Goal: Transaction & Acquisition: Purchase product/service

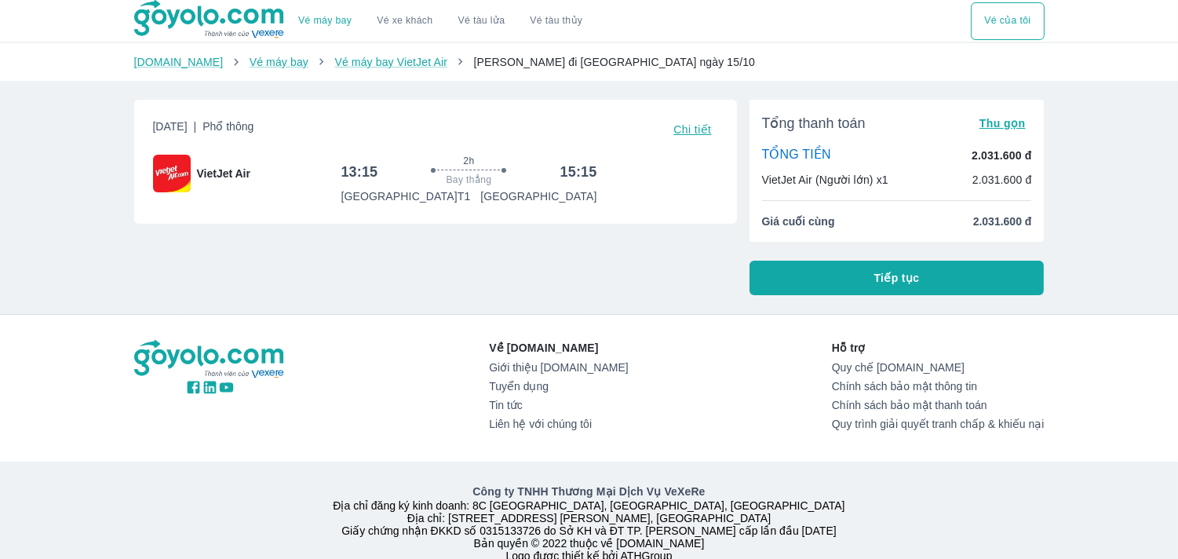
click at [852, 279] on button "Tiếp tục" at bounding box center [896, 278] width 295 height 35
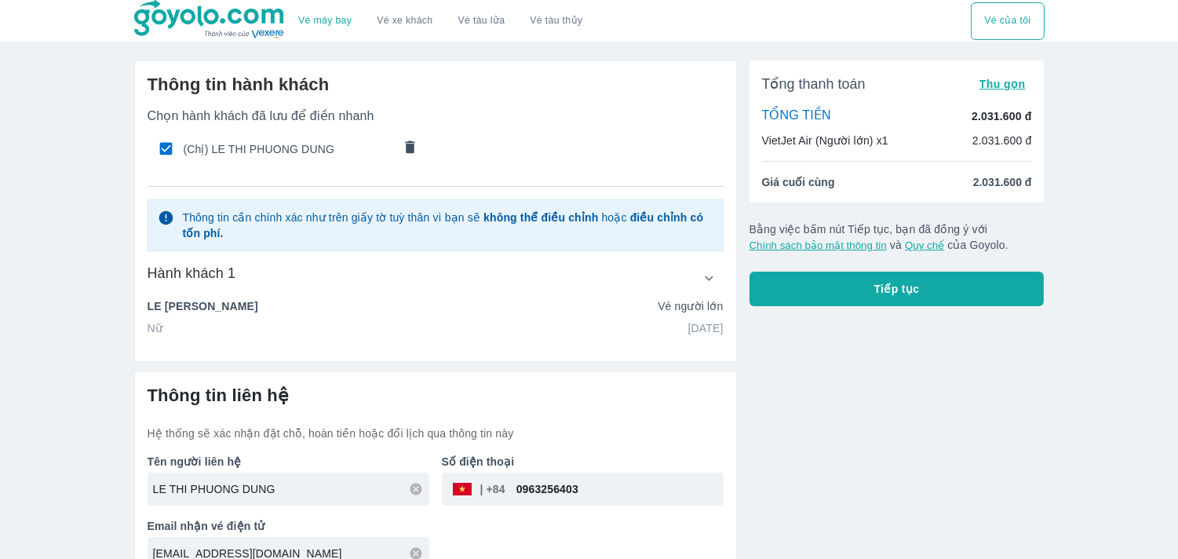
click at [413, 150] on icon "comments" at bounding box center [409, 146] width 9 height 13
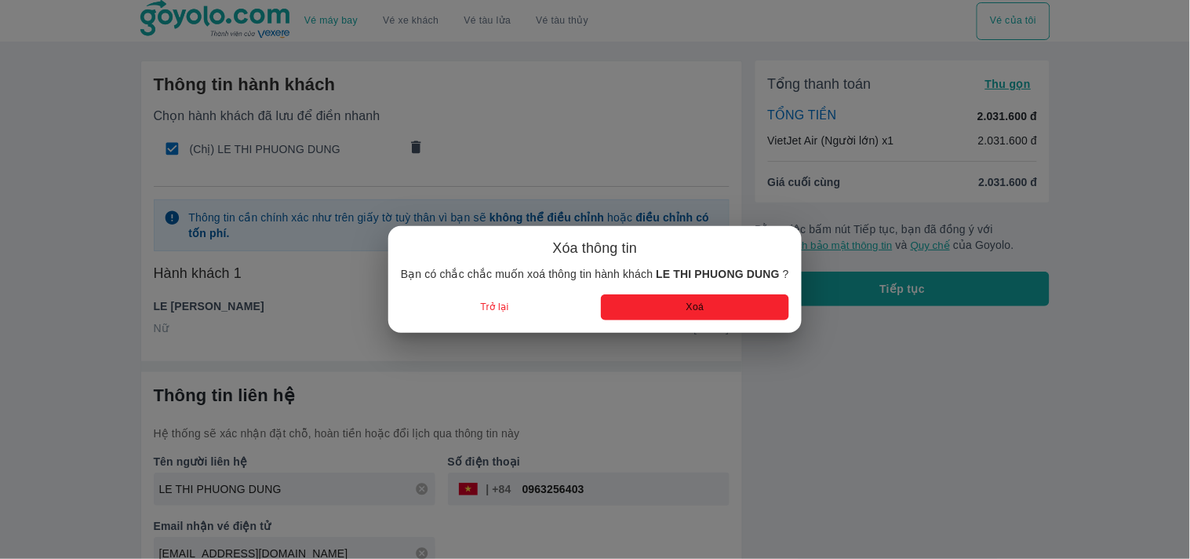
click at [665, 304] on button "Xoá" at bounding box center [695, 307] width 188 height 26
radio input "false"
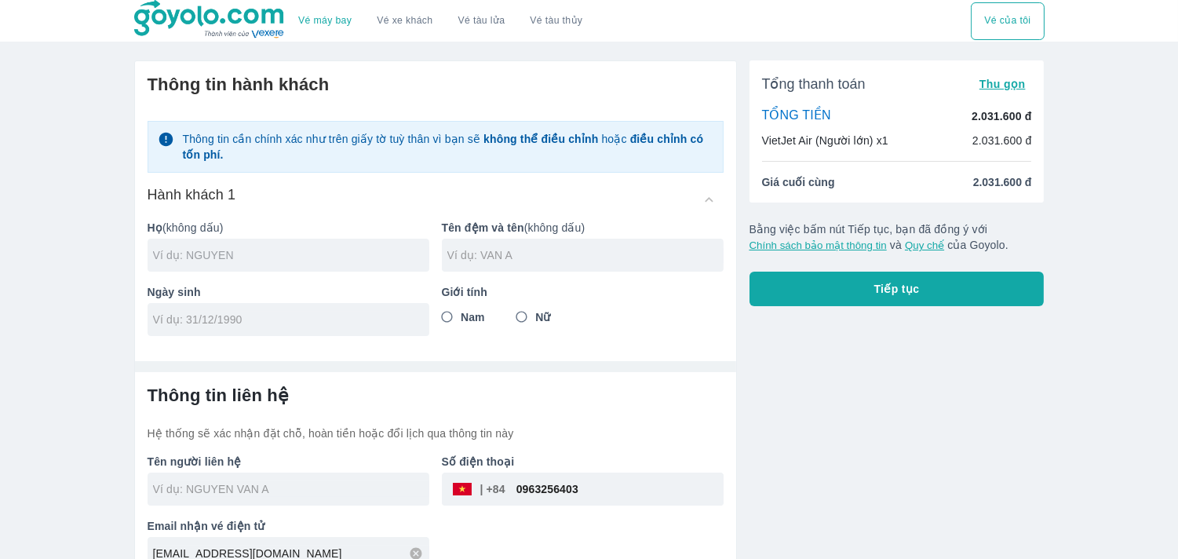
click at [318, 255] on input "text" at bounding box center [291, 255] width 276 height 16
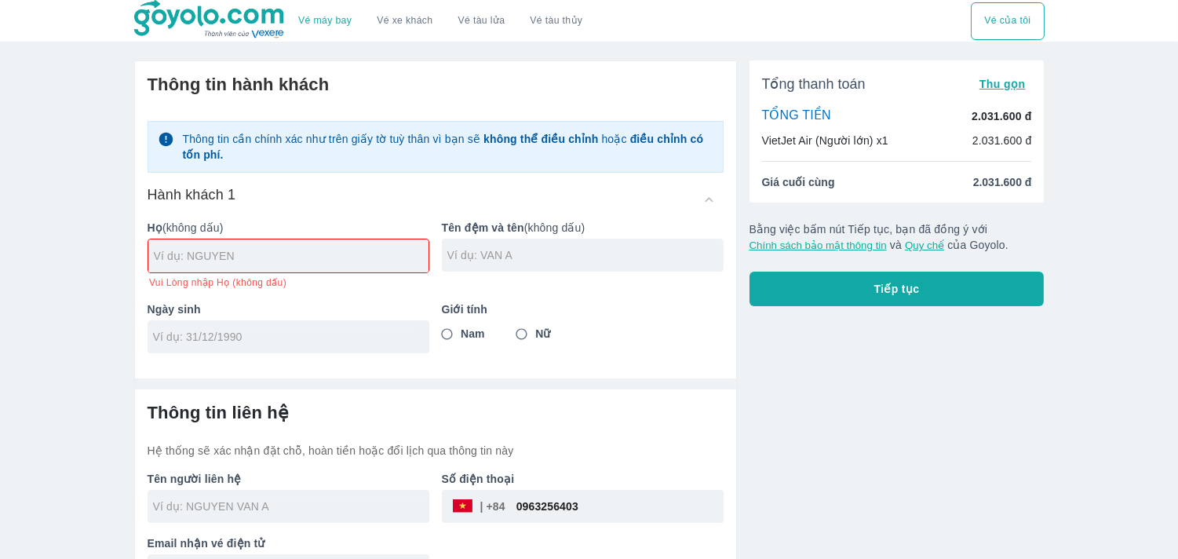
scroll to position [42, 0]
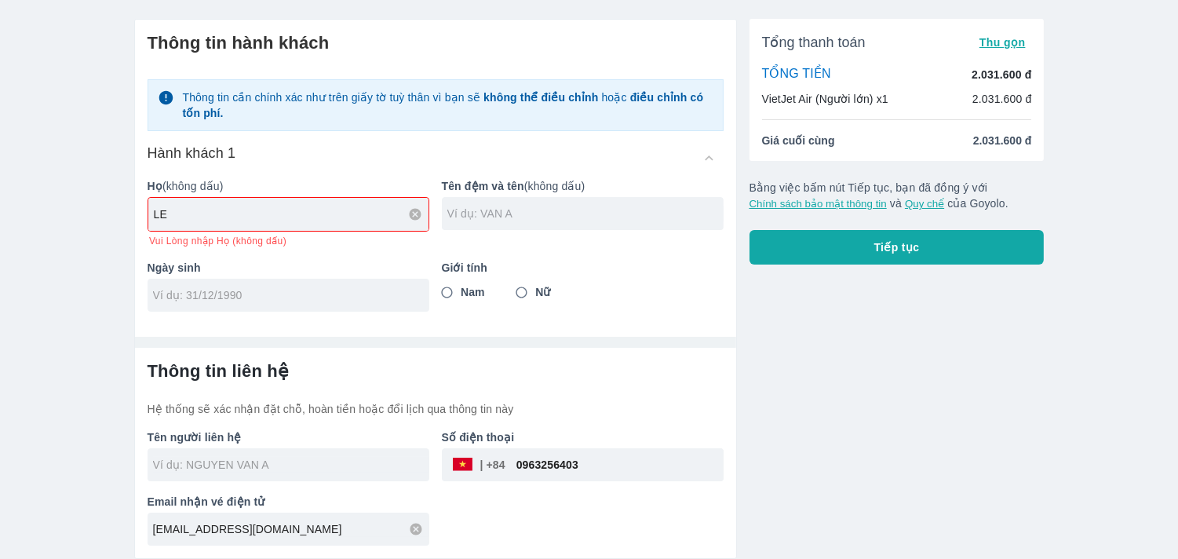
type input "LE"
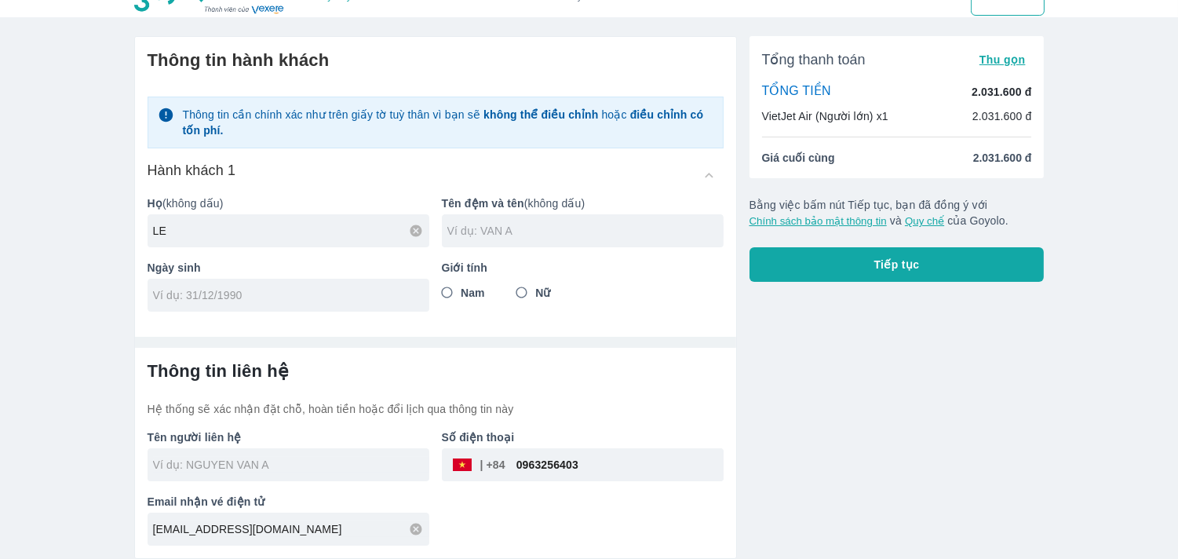
scroll to position [24, 0]
click at [491, 221] on div at bounding box center [583, 230] width 282 height 33
type input "VAN TRA"
click at [436, 292] on input "Nam" at bounding box center [447, 293] width 28 height 28
radio input "true"
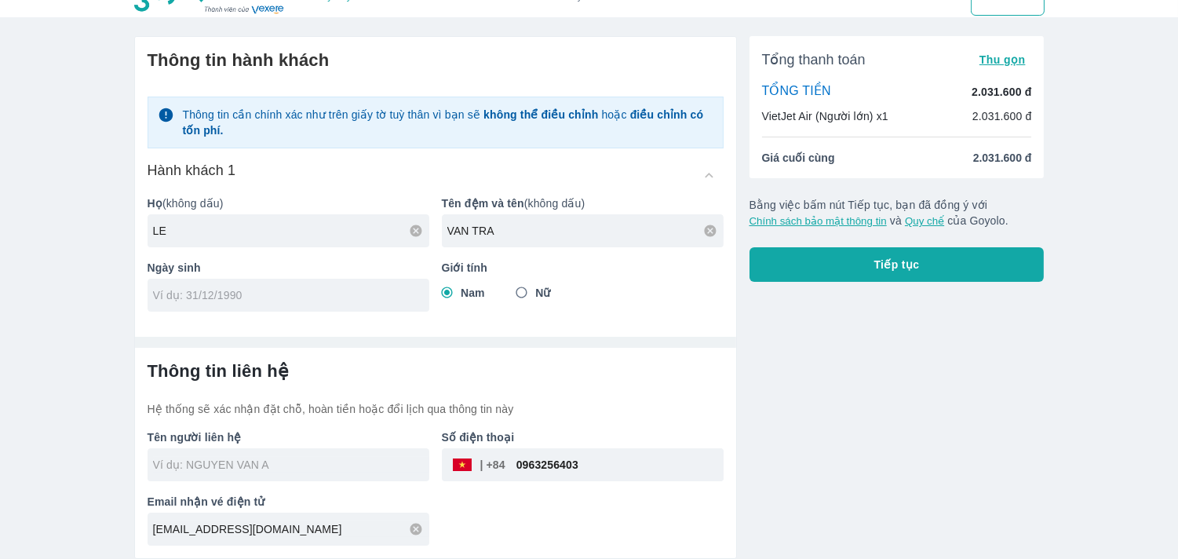
click at [335, 295] on input "tel" at bounding box center [283, 295] width 261 height 16
type input "09/03/2003"
click at [518, 230] on input "VAN TRA" at bounding box center [585, 231] width 276 height 16
type input "VAN DUAN"
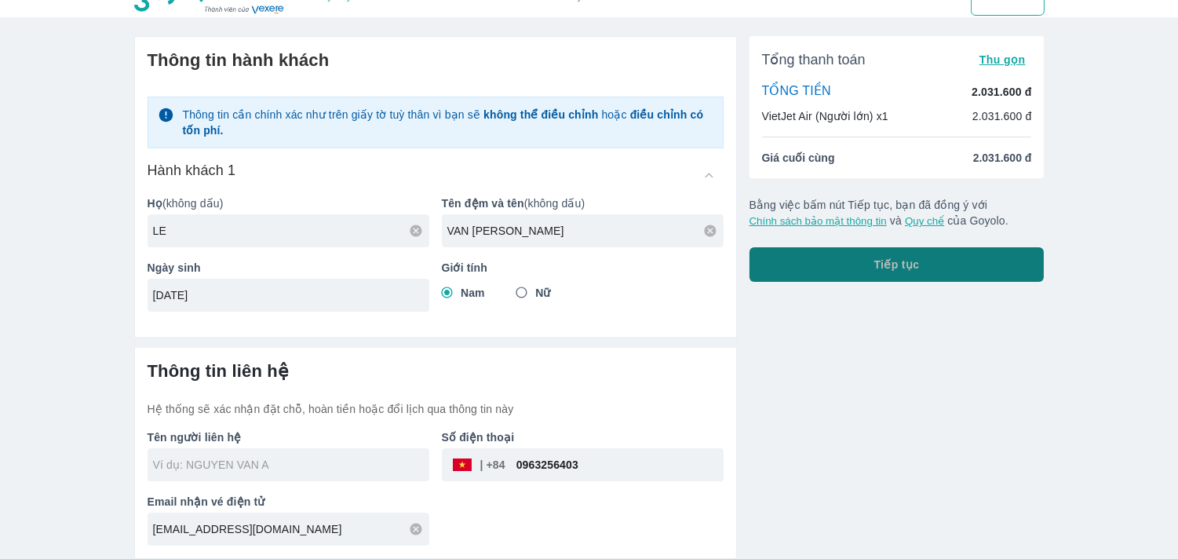
click at [923, 264] on button "Tiếp tục" at bounding box center [896, 264] width 295 height 35
type input "LE VAN DUAN"
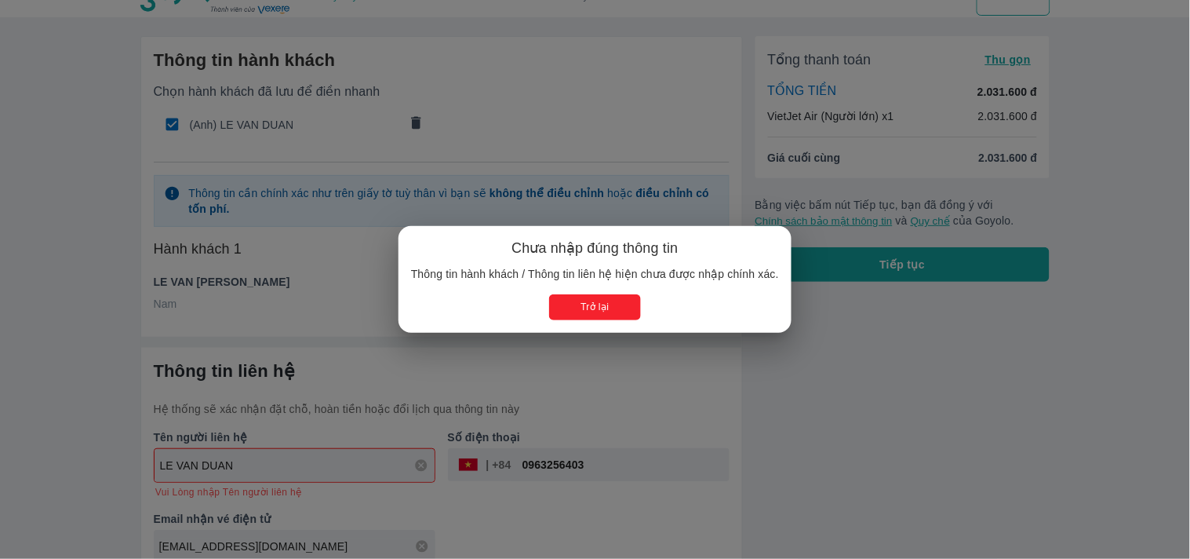
click at [610, 301] on button "Trở lại" at bounding box center [595, 307] width 92 height 26
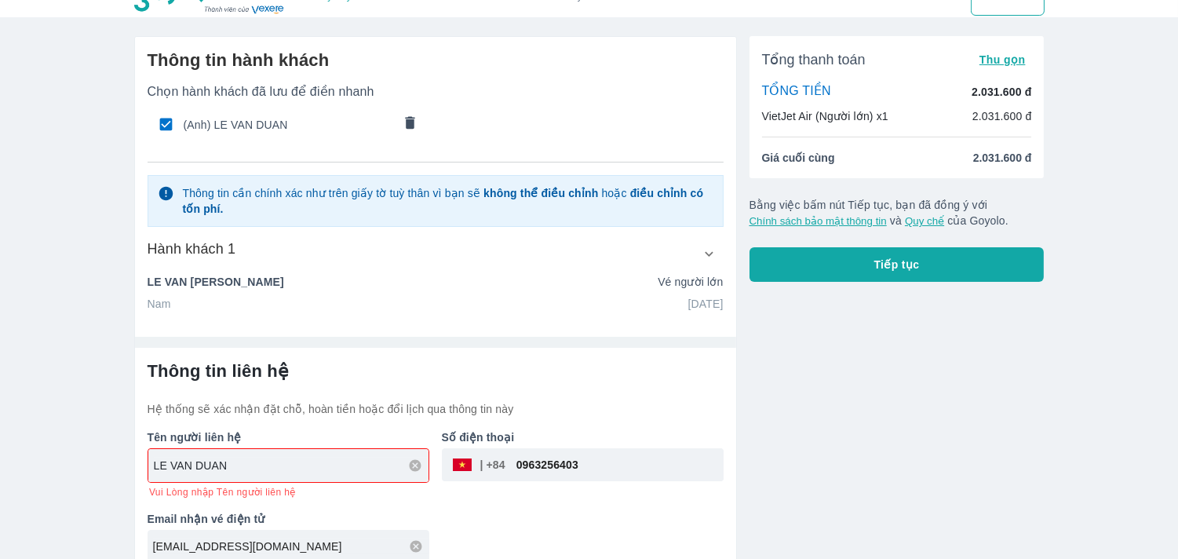
click at [292, 471] on input "LE VAN DUAN" at bounding box center [291, 465] width 275 height 16
type input "TRAN THI PHUONG"
click at [702, 260] on icon "button" at bounding box center [709, 254] width 16 height 16
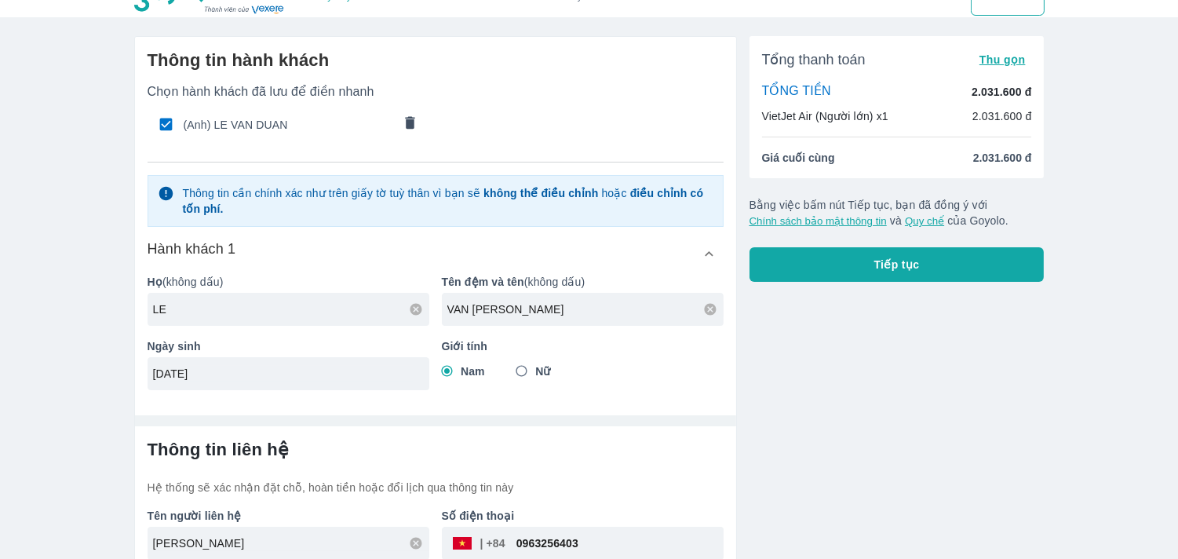
click at [702, 260] on icon "button" at bounding box center [709, 254] width 16 height 16
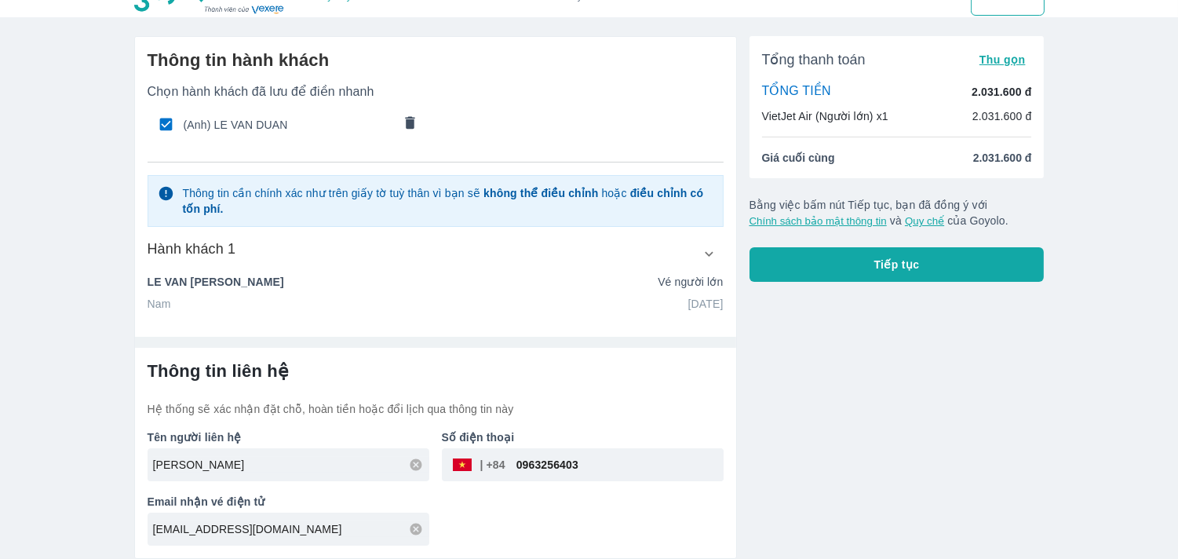
click at [819, 257] on button "Tiếp tục" at bounding box center [896, 264] width 295 height 35
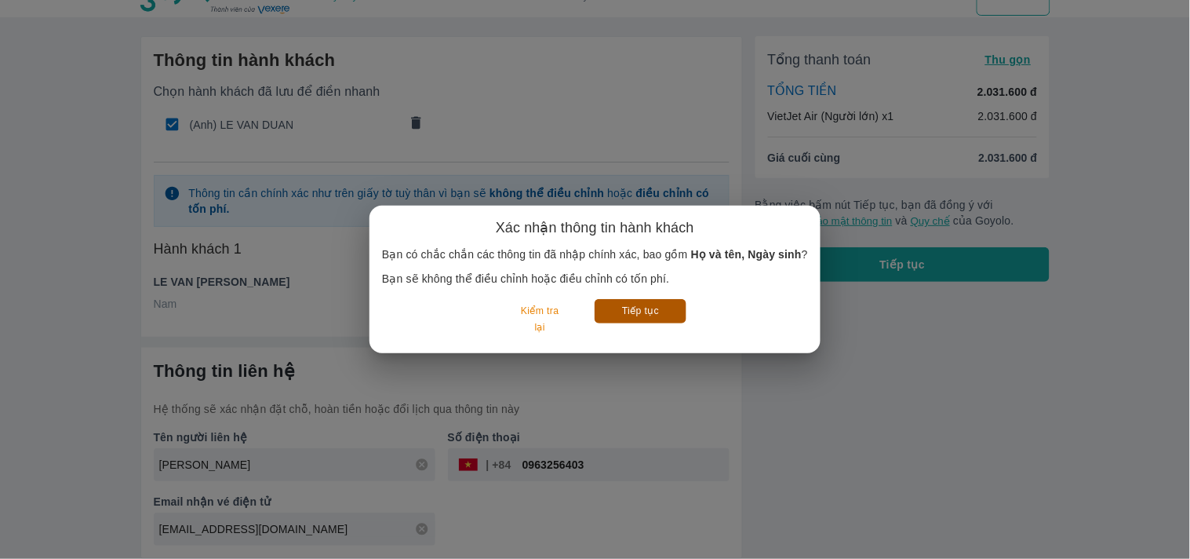
click at [629, 304] on button "Tiếp tục" at bounding box center [641, 311] width 92 height 24
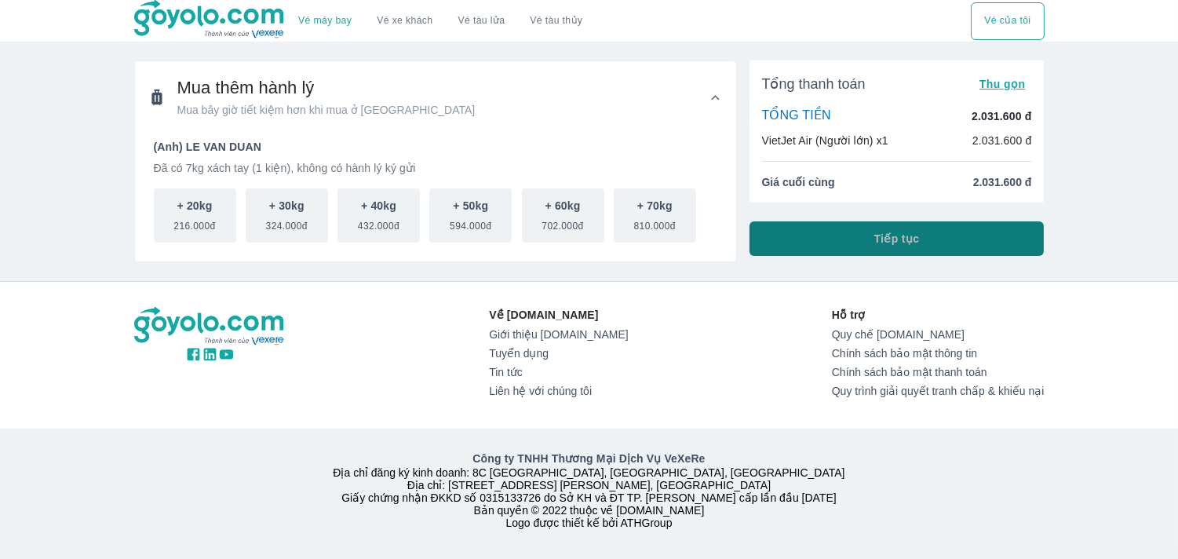
click at [977, 232] on button "Tiếp tục" at bounding box center [896, 238] width 295 height 35
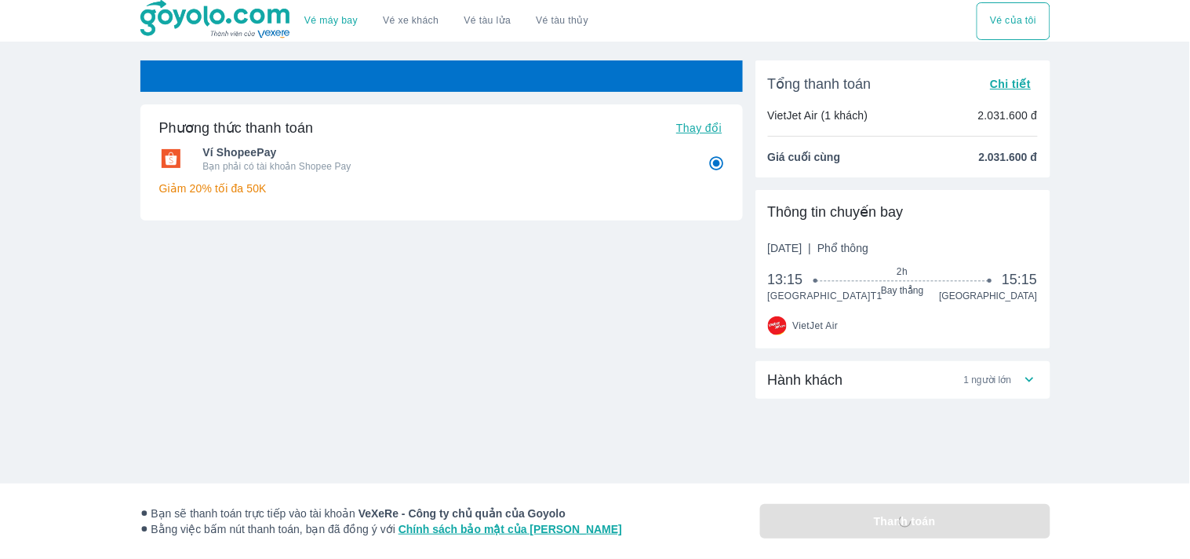
radio input "false"
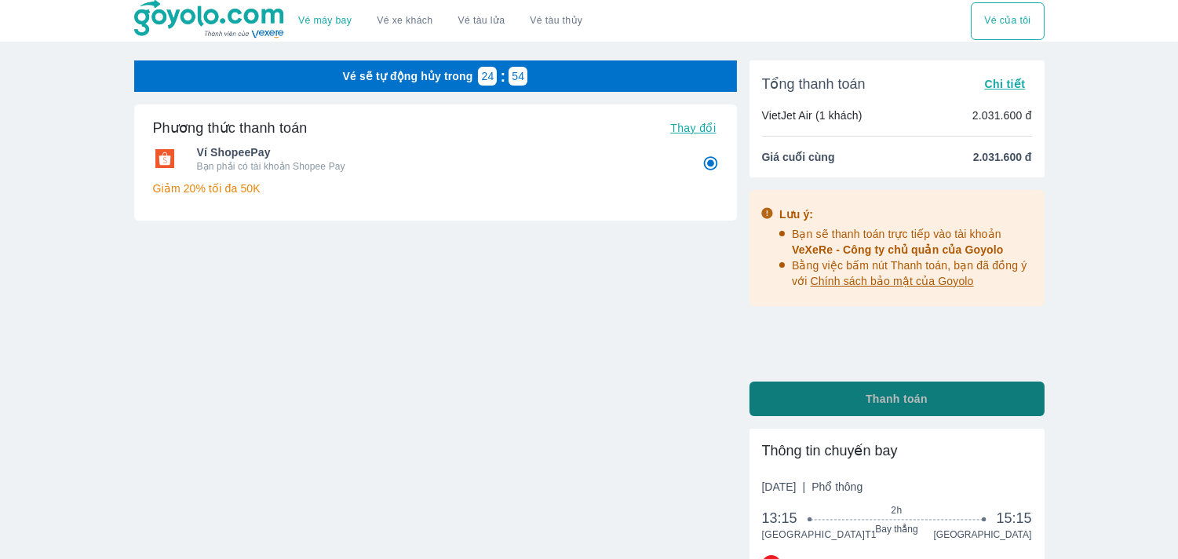
click at [812, 399] on button "Thanh toán" at bounding box center [896, 398] width 295 height 35
radio input "false"
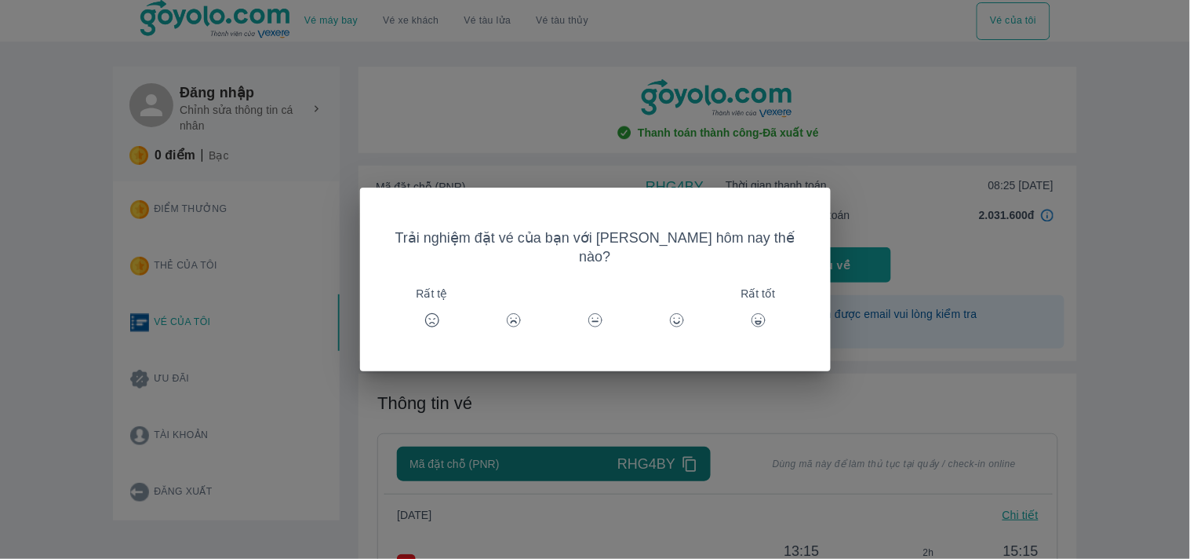
click at [751, 312] on icon at bounding box center [759, 320] width 16 height 16
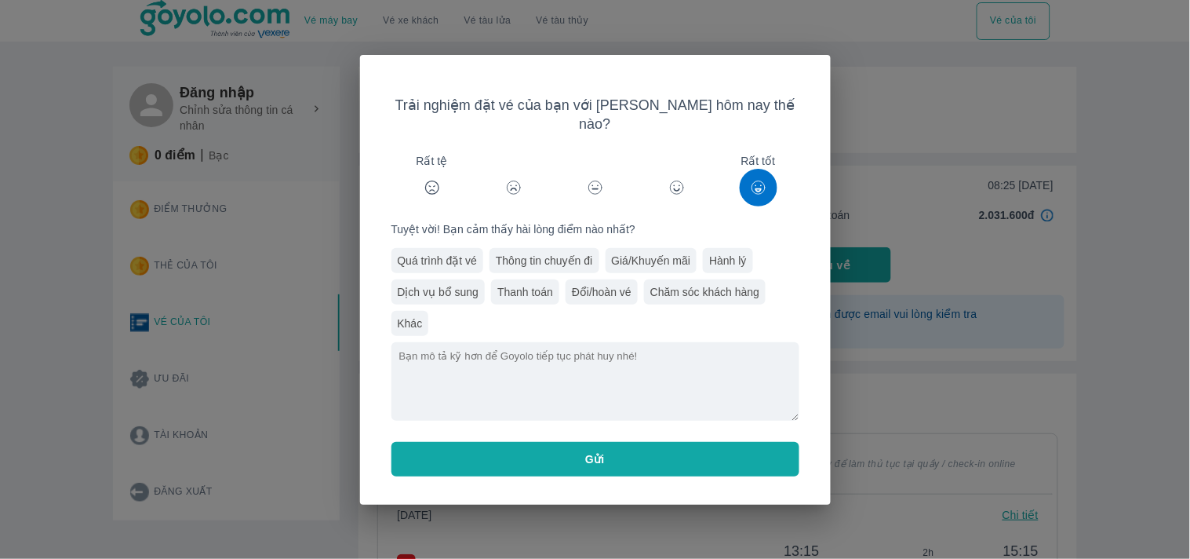
click at [636, 255] on div "Giá/Khuyến mãi" at bounding box center [652, 260] width 92 height 25
click at [555, 461] on button "Gửi" at bounding box center [596, 459] width 408 height 35
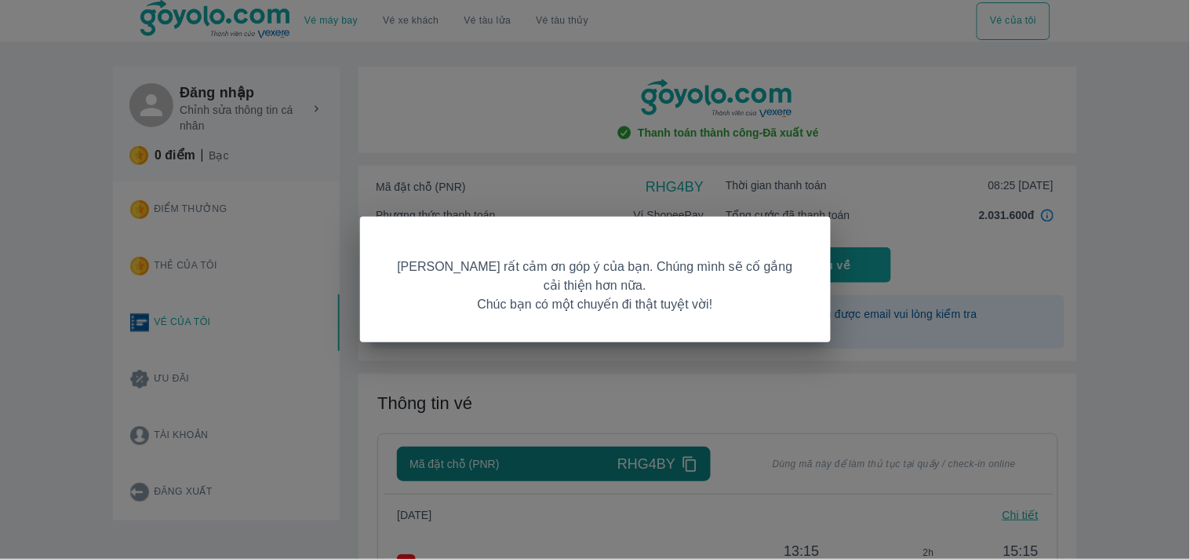
click at [727, 341] on div "Goyolo rất cảm ơn góp ý của bạn. Chúng mình sẽ cố gắng cải thiện hơn nữa. Chúc …" at bounding box center [595, 280] width 471 height 126
click at [932, 302] on div "Goyolo rất cảm ơn góp ý của bạn. Chúng mình sẽ cố gắng cải thiện hơn nữa. Chúc …" at bounding box center [595, 279] width 1190 height 559
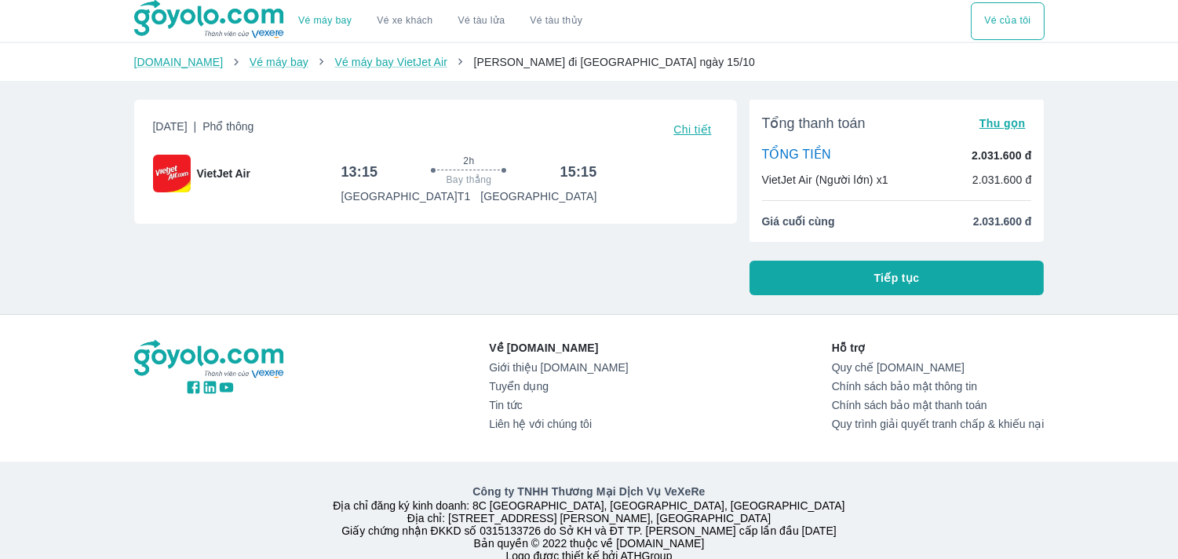
click at [840, 271] on button "Tiếp tục" at bounding box center [896, 278] width 295 height 35
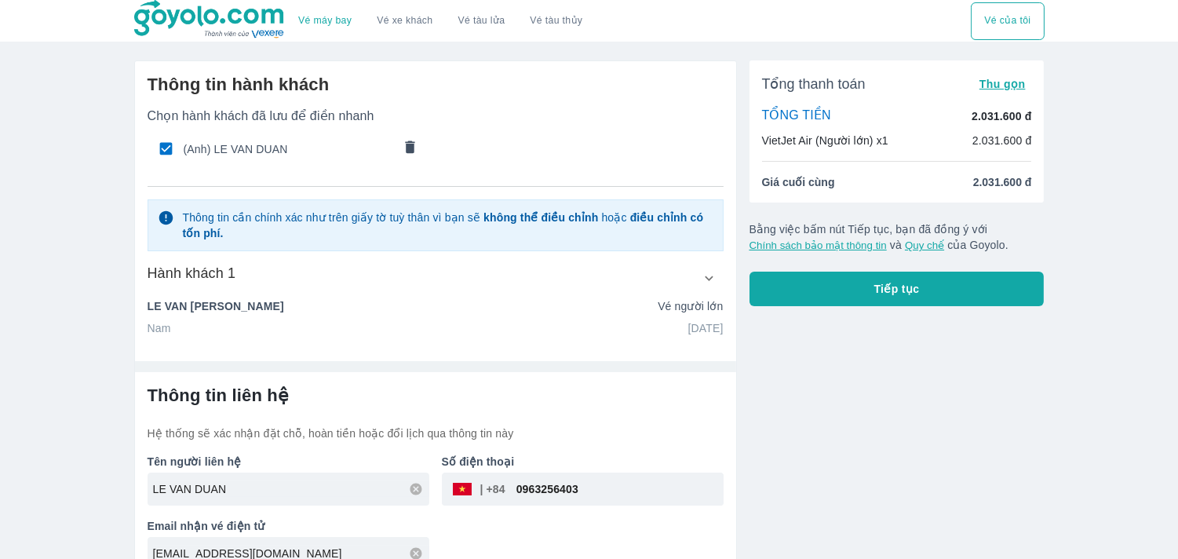
click at [265, 141] on span "(Anh) LE VAN DUAN" at bounding box center [288, 149] width 209 height 16
checkbox input "true"
type input "LE"
type input "VAN DUAN"
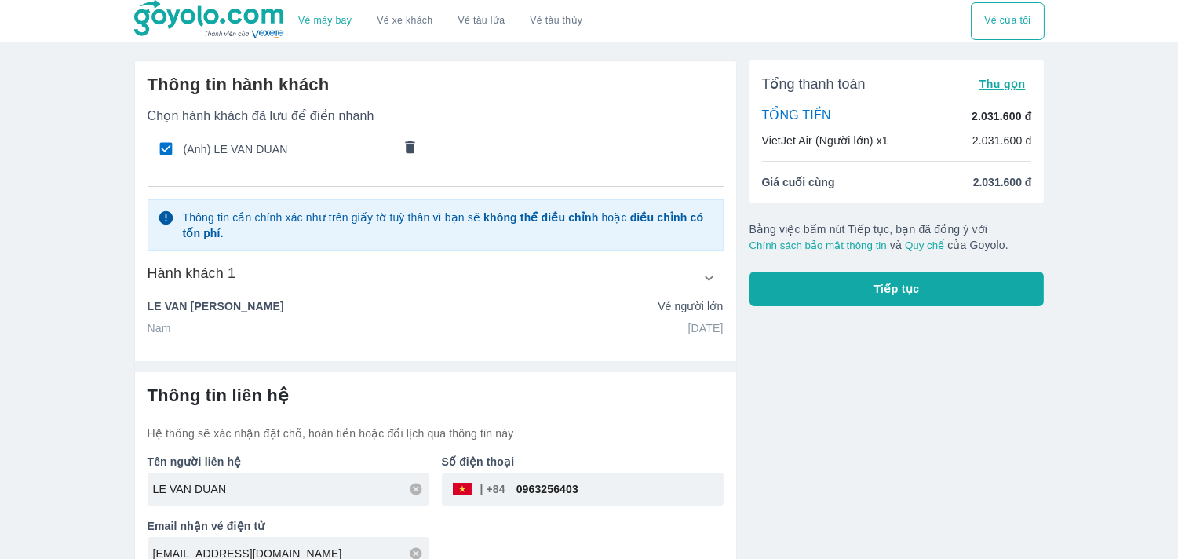
type input "[DATE]"
radio input "true"
type input "LE VAN DUAN"
click at [406, 152] on icon "comments" at bounding box center [409, 146] width 9 height 13
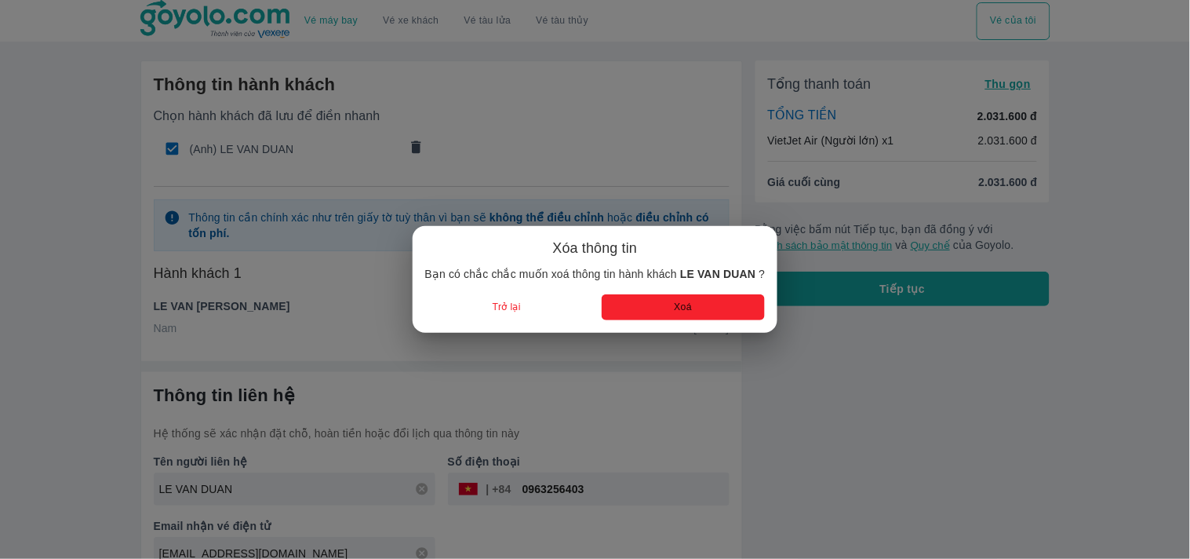
click at [680, 314] on button "Xoá" at bounding box center [684, 307] width 164 height 26
radio input "false"
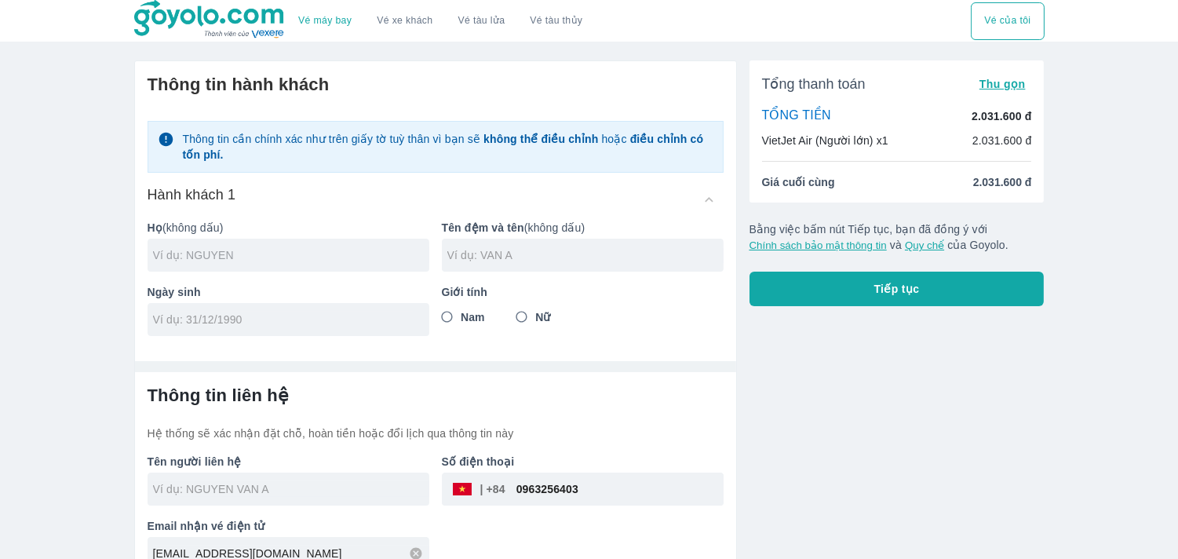
click at [237, 261] on input "text" at bounding box center [291, 255] width 276 height 16
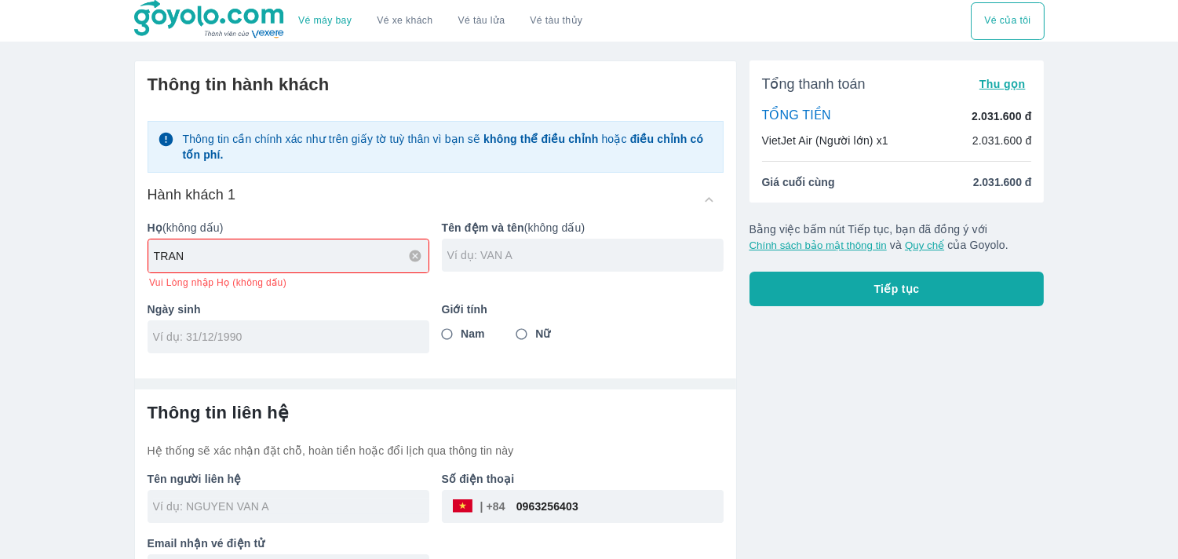
type input "TRAN"
click at [490, 261] on input "text" at bounding box center [585, 255] width 276 height 16
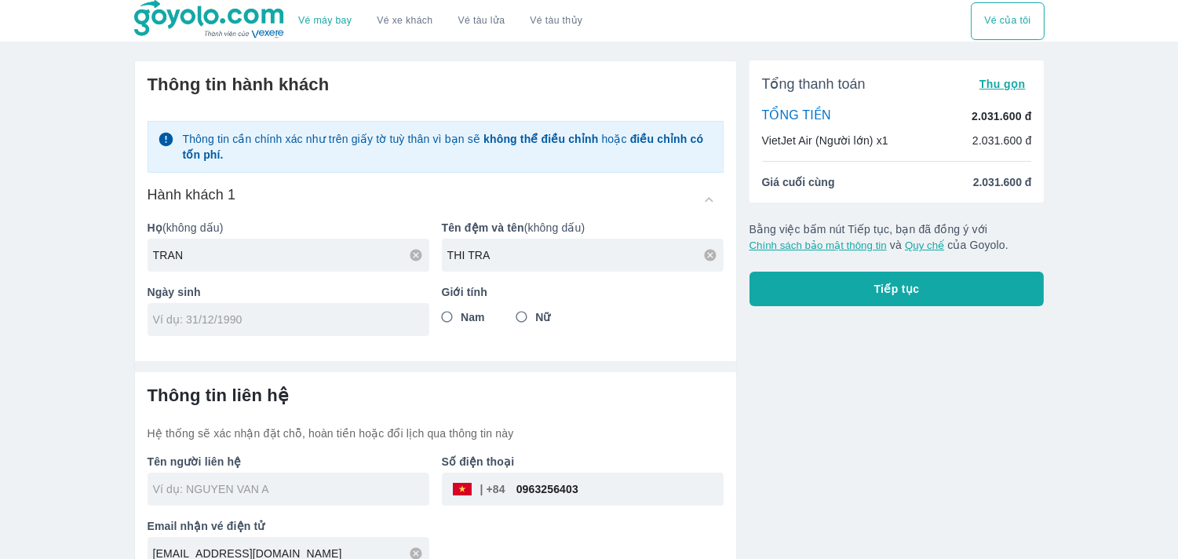
type input "THI TRA"
click at [521, 320] on input "Nữ" at bounding box center [522, 317] width 28 height 28
radio input "true"
click at [256, 327] on div at bounding box center [289, 319] width 282 height 33
type input "09/03/2003"
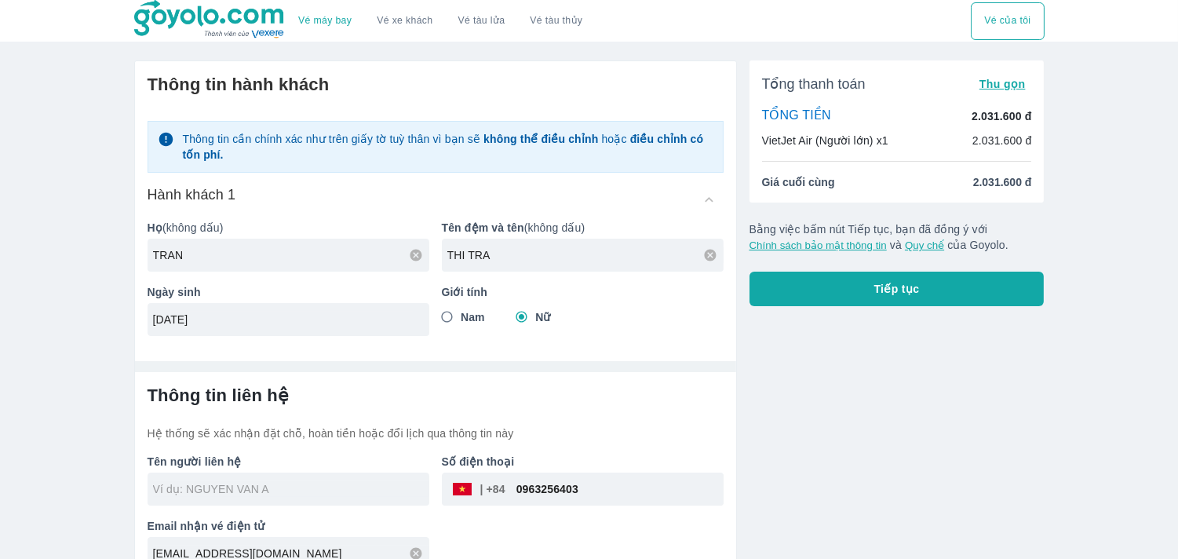
click at [268, 502] on div at bounding box center [289, 488] width 282 height 33
type input "TRAN THI TRA"
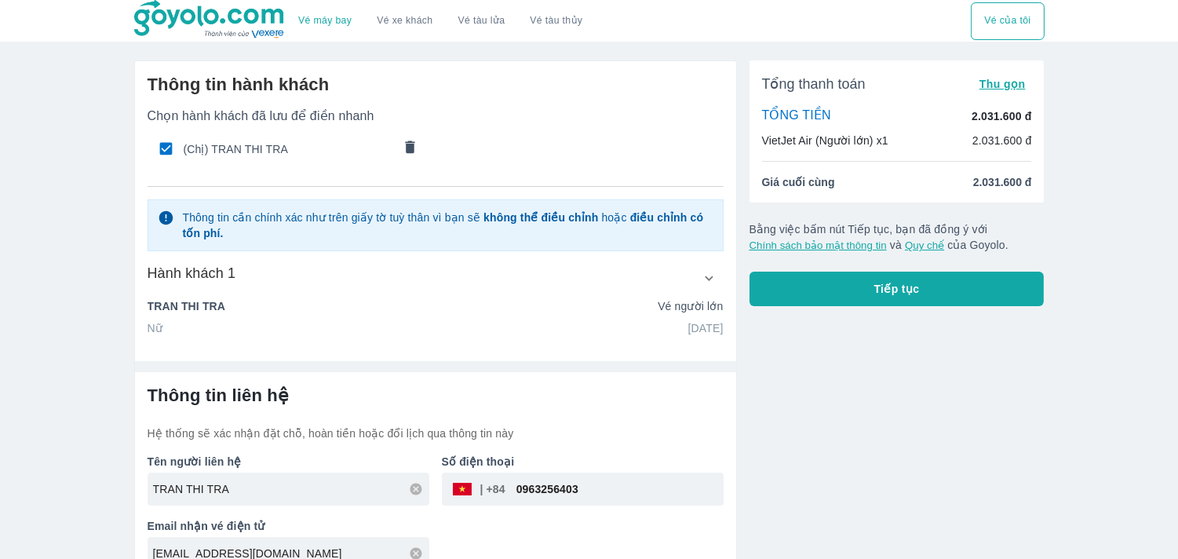
click at [712, 280] on icon "button" at bounding box center [709, 278] width 16 height 16
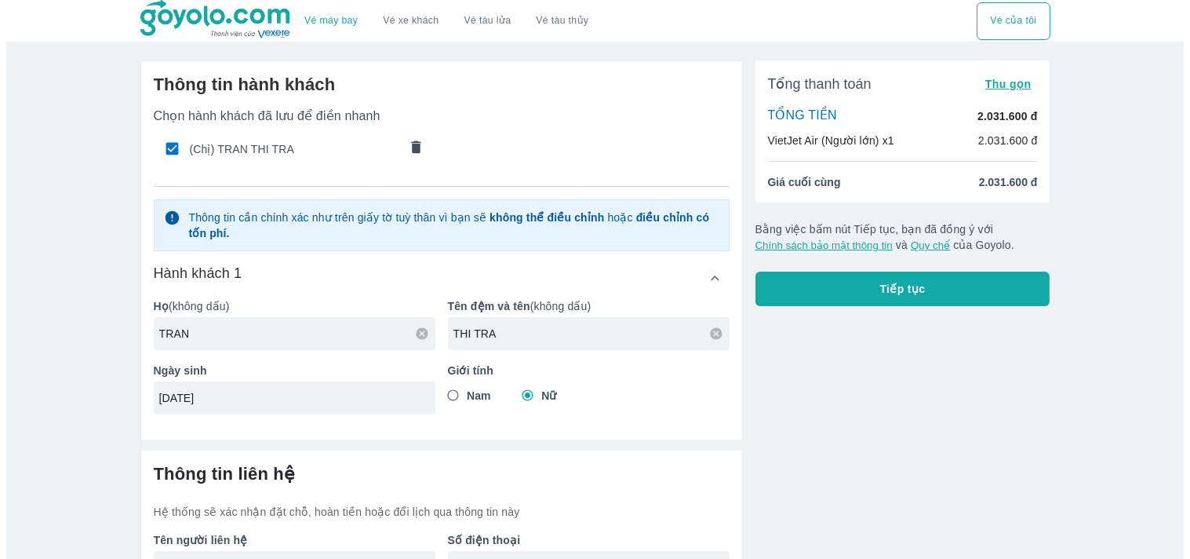
scroll to position [103, 0]
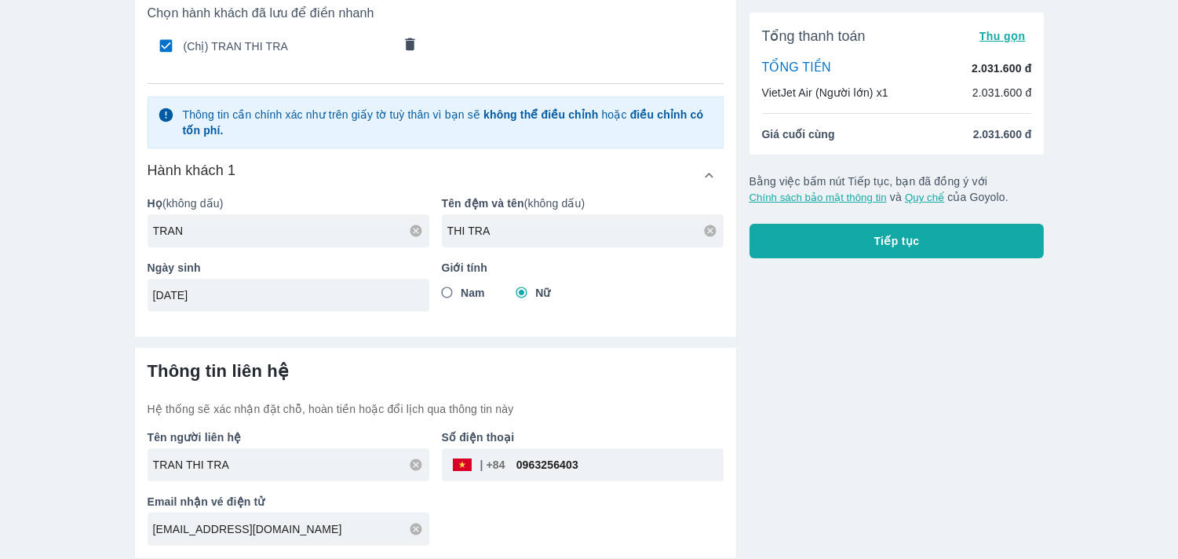
click at [880, 239] on span "Tiếp tục" at bounding box center [897, 241] width 46 height 16
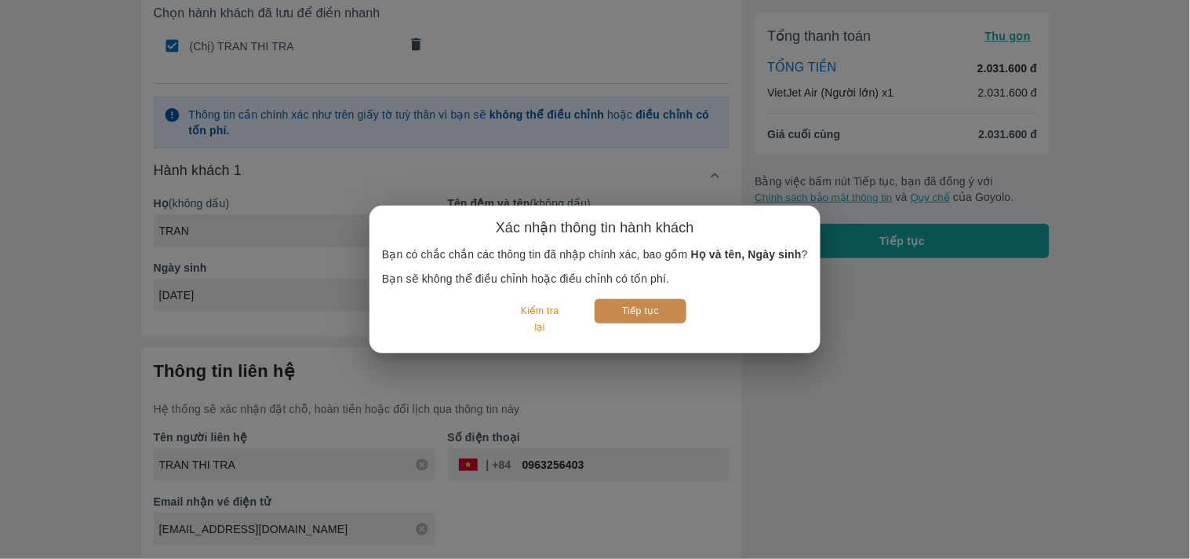
click at [618, 309] on button "Tiếp tục" at bounding box center [641, 311] width 92 height 24
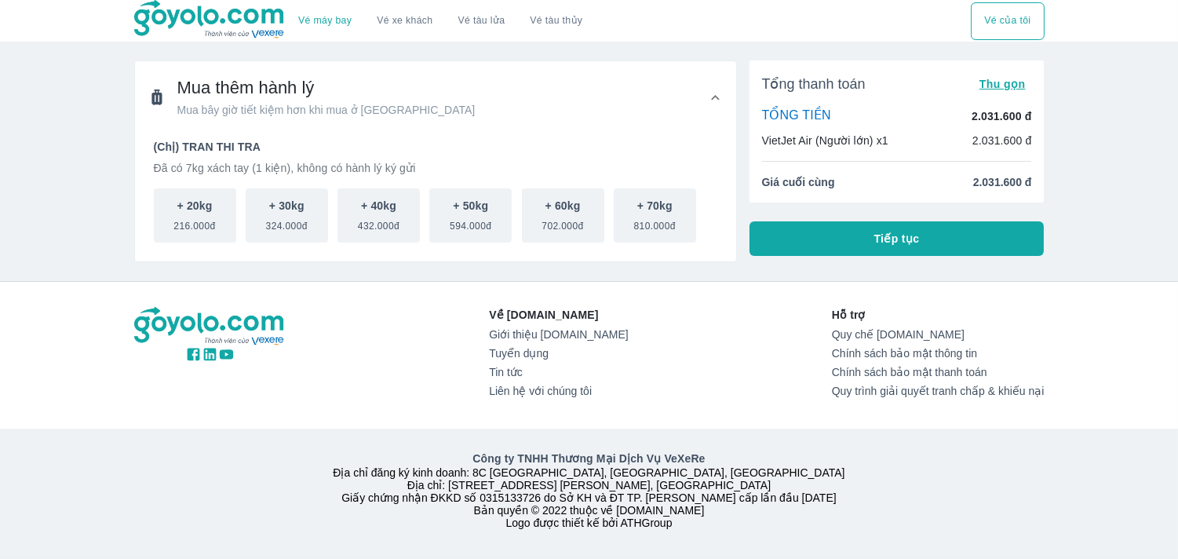
click at [842, 245] on button "Tiếp tục" at bounding box center [896, 238] width 295 height 35
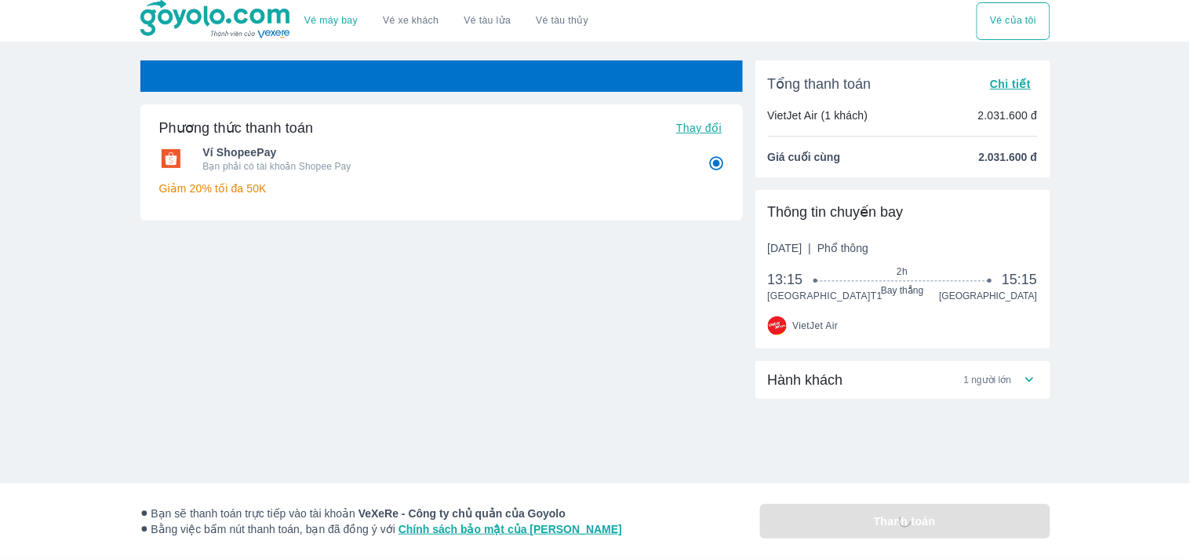
radio input "false"
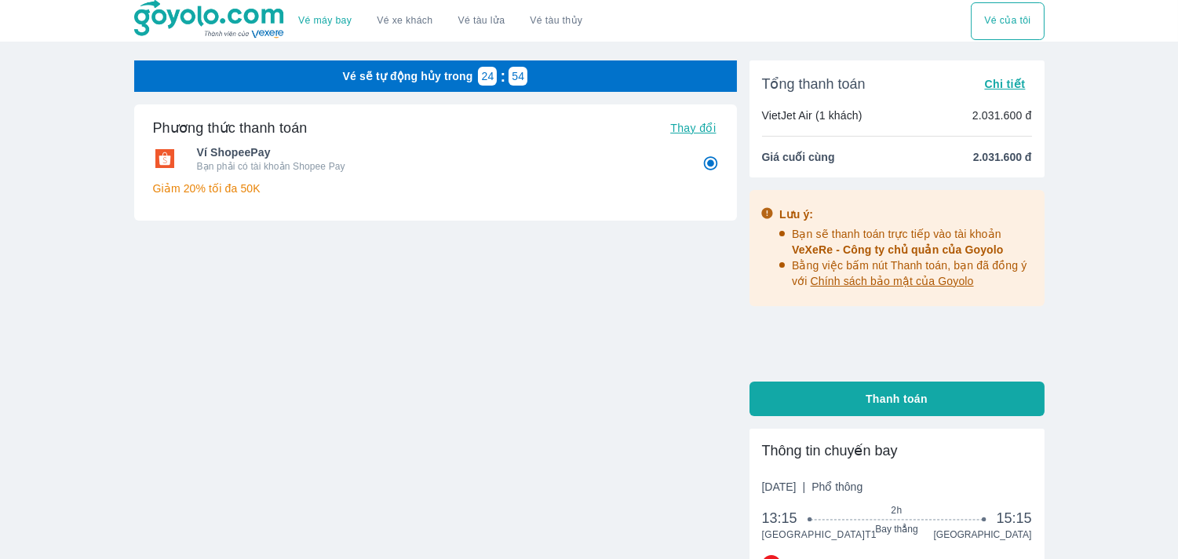
click at [929, 396] on button "Thanh toán" at bounding box center [896, 398] width 295 height 35
radio input "false"
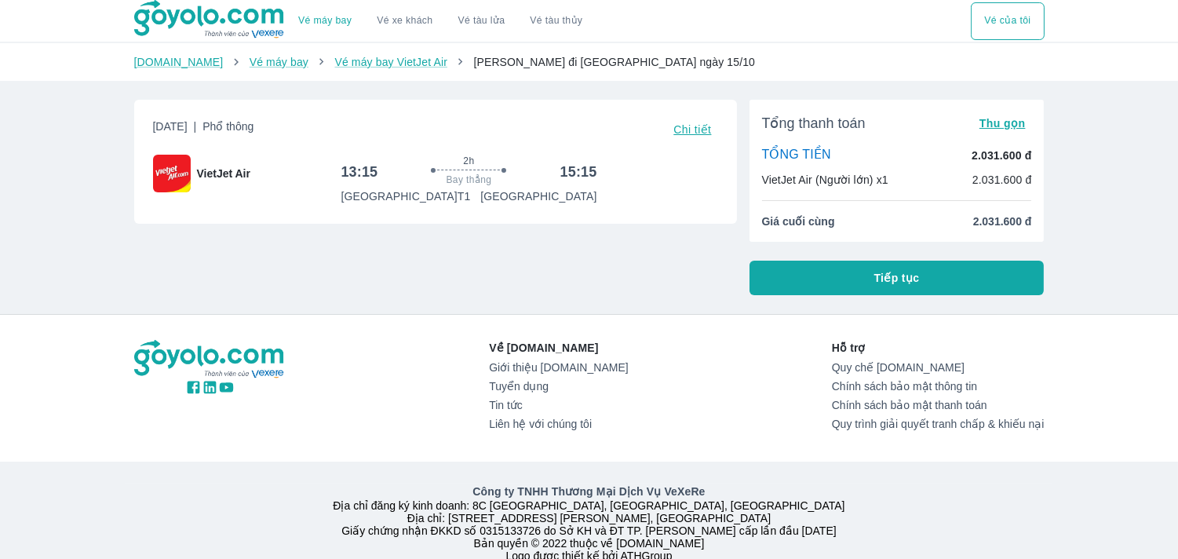
click at [829, 275] on button "Tiếp tục" at bounding box center [896, 278] width 295 height 35
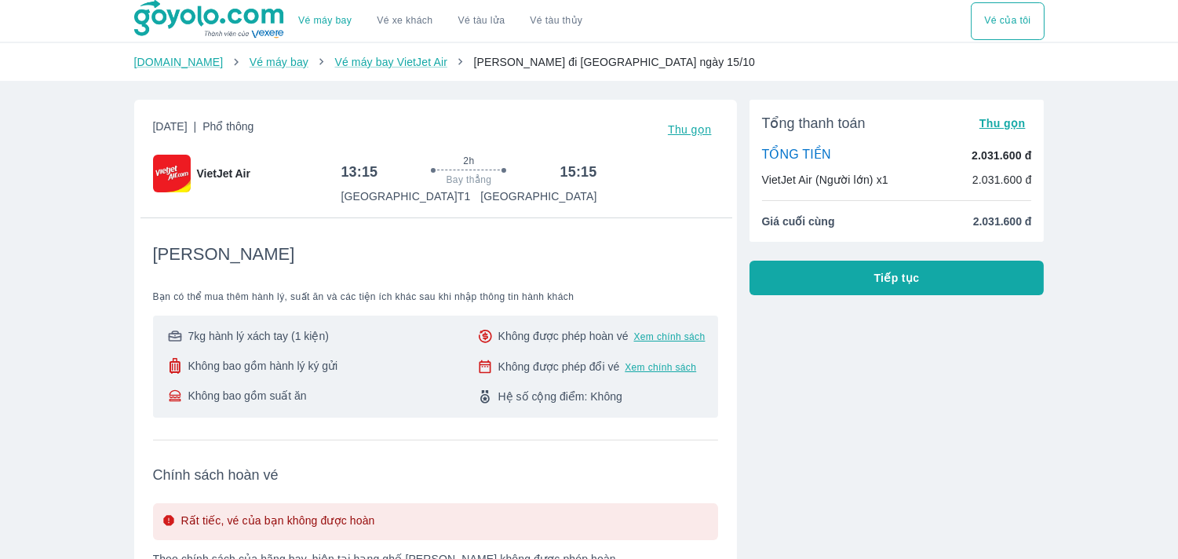
click at [909, 277] on span "Tiếp tục" at bounding box center [897, 278] width 46 height 16
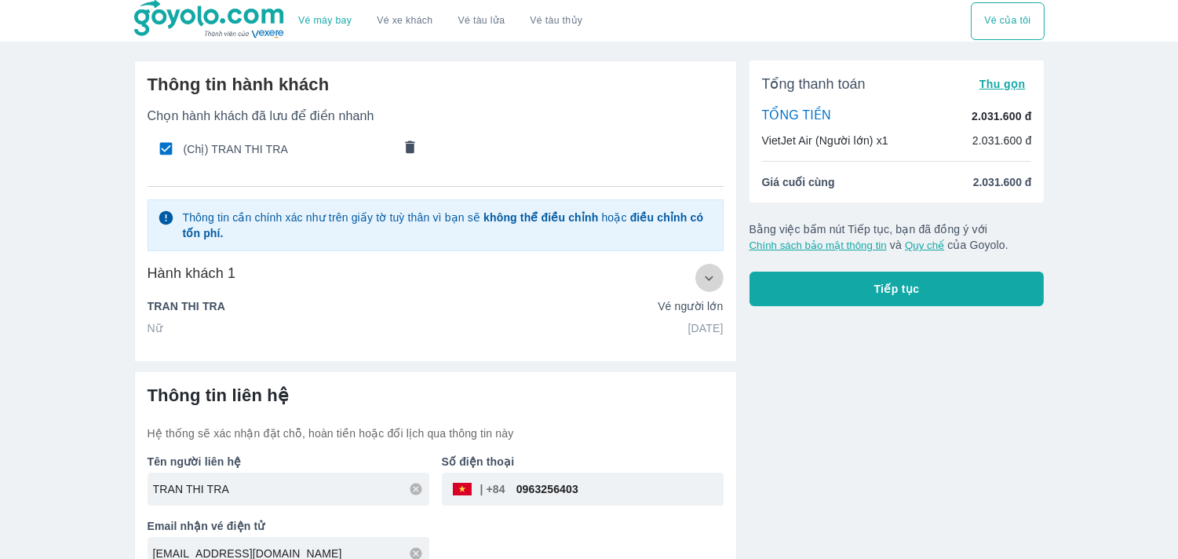
click at [707, 276] on icon "button" at bounding box center [709, 278] width 16 height 16
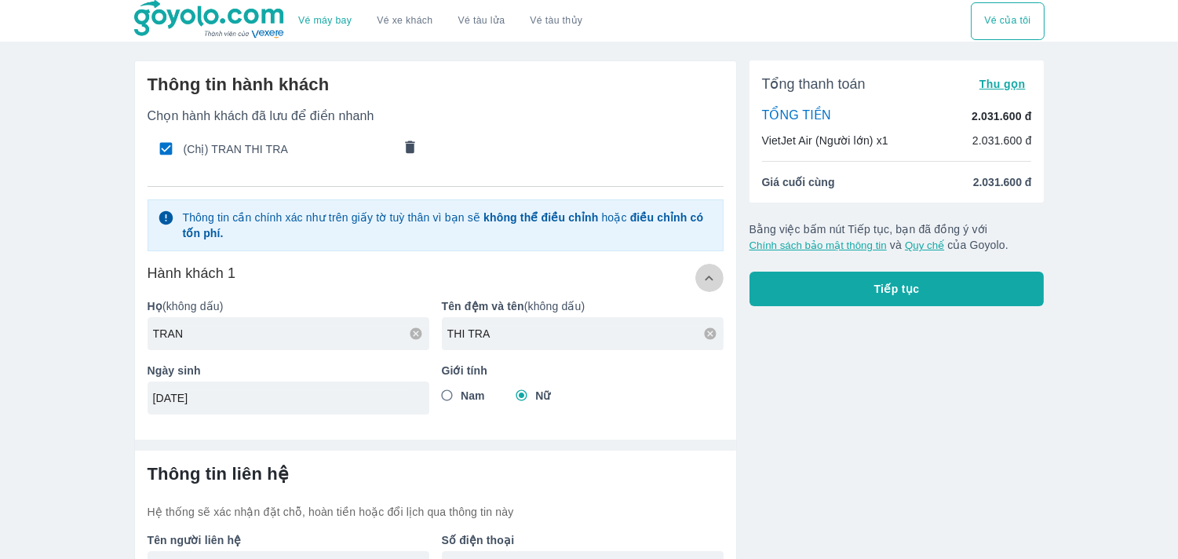
click at [707, 276] on icon "button" at bounding box center [709, 278] width 16 height 16
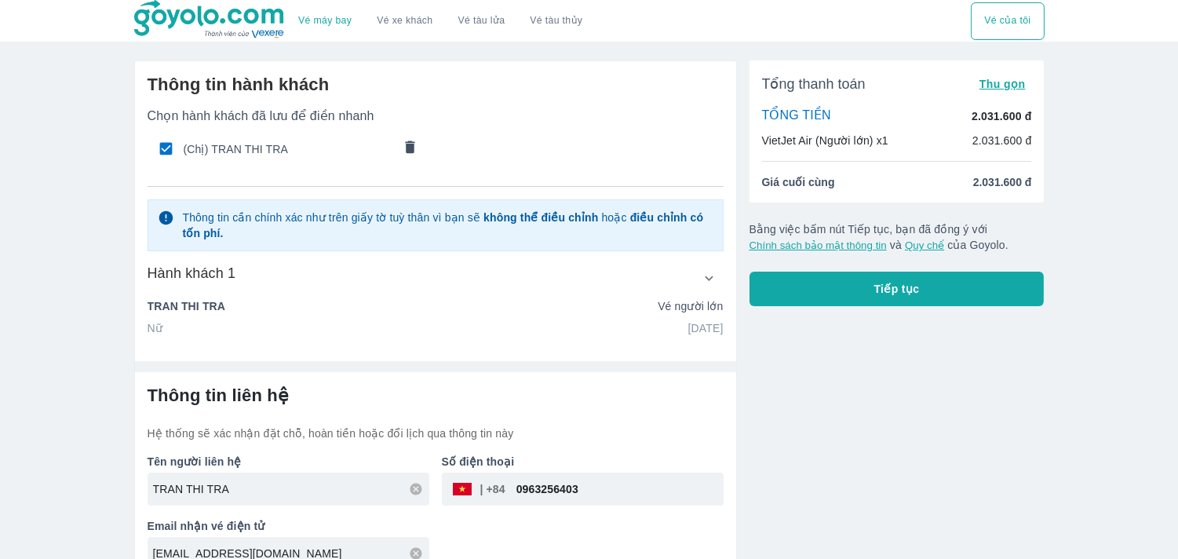
click at [885, 286] on span "Tiếp tục" at bounding box center [897, 289] width 46 height 16
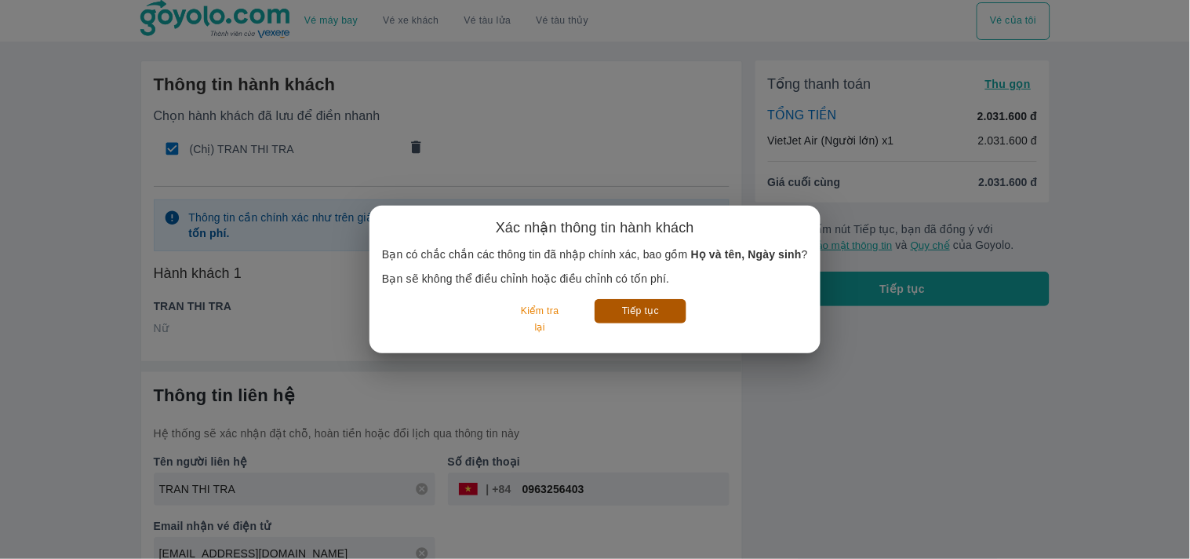
click at [668, 312] on button "Tiếp tục" at bounding box center [641, 311] width 92 height 24
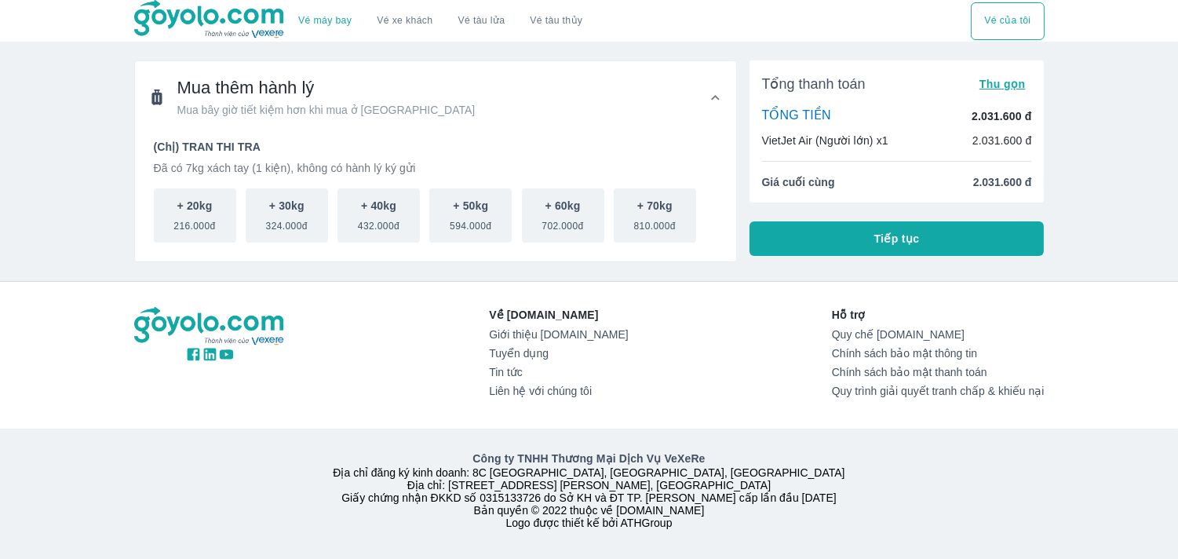
click at [874, 244] on span "Tiếp tục" at bounding box center [897, 239] width 46 height 16
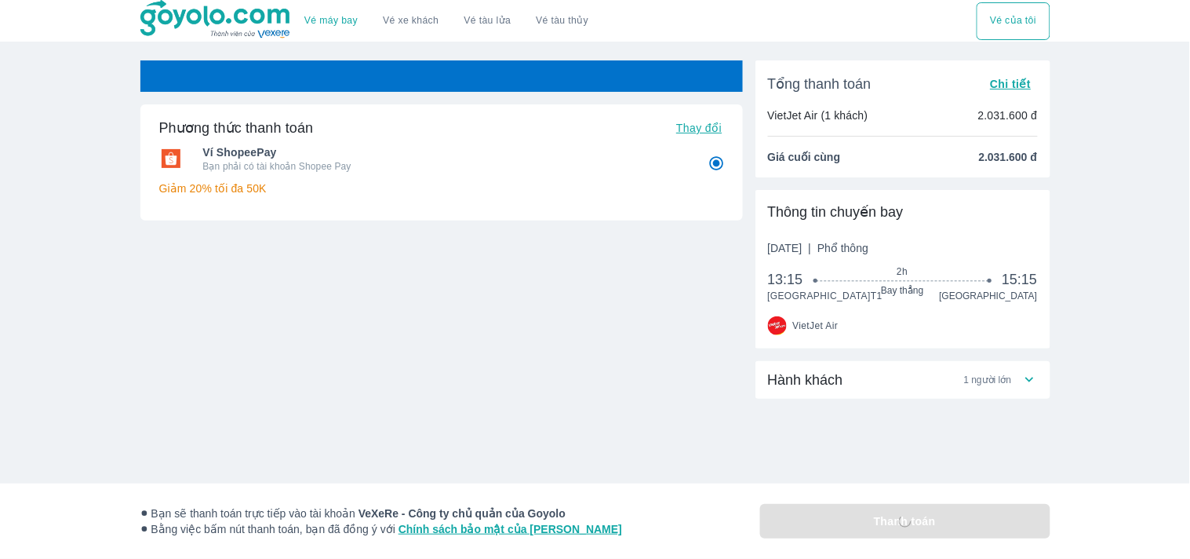
radio input "false"
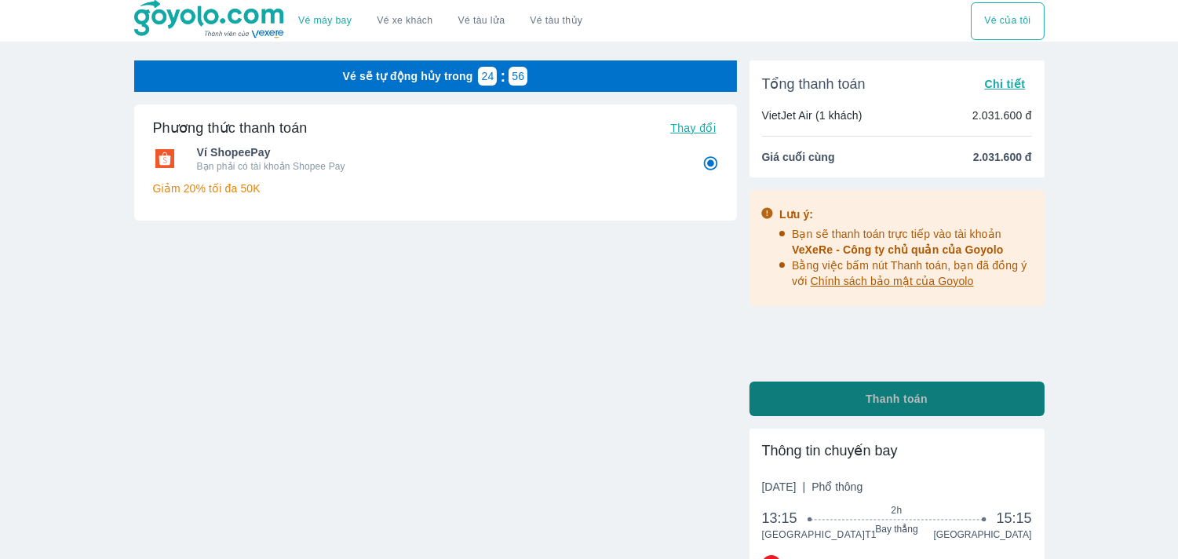
click at [847, 405] on button "Thanh toán" at bounding box center [896, 398] width 295 height 35
radio input "false"
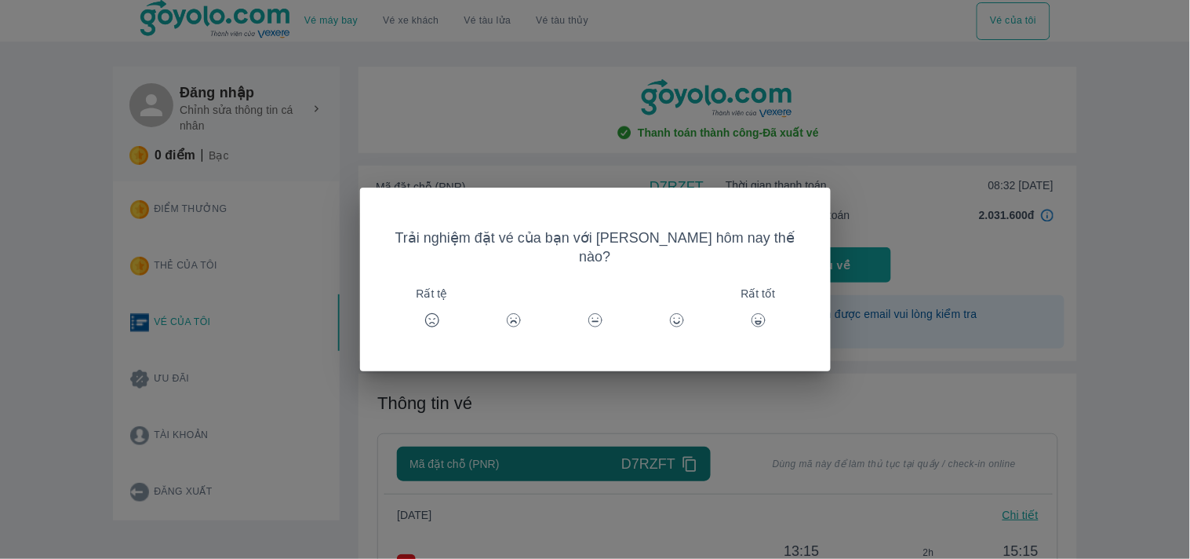
click at [751, 312] on icon at bounding box center [759, 320] width 16 height 16
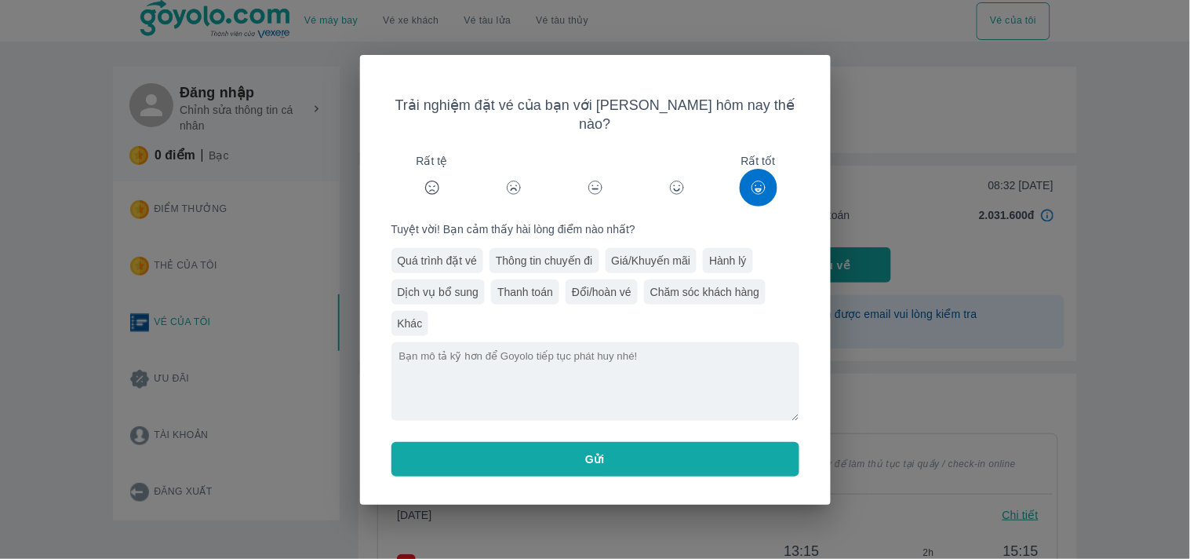
click at [639, 449] on button "Gửi" at bounding box center [596, 459] width 408 height 35
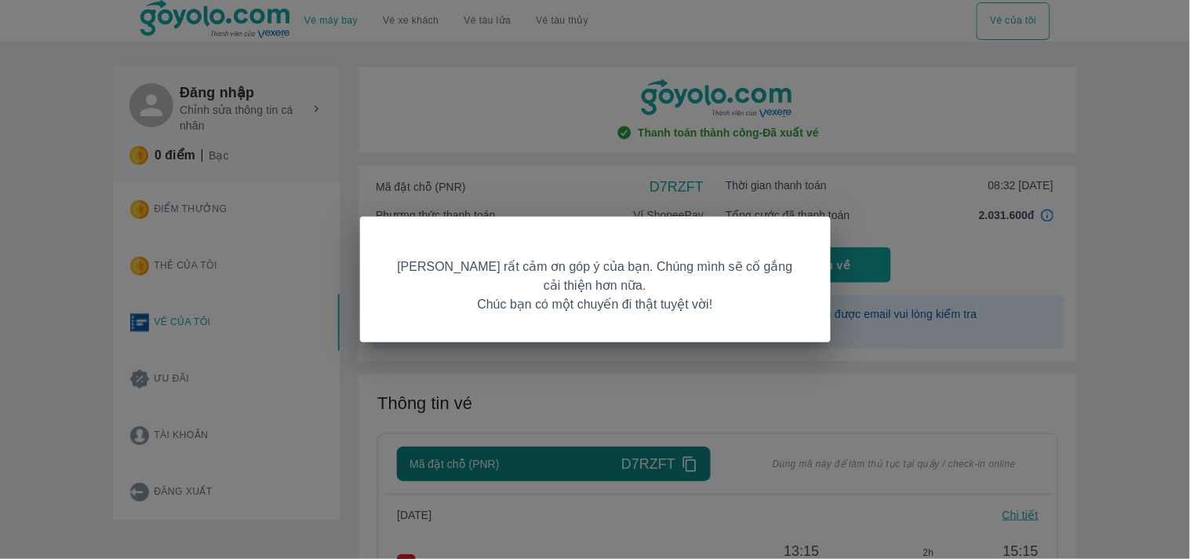
click at [902, 240] on div "[PERSON_NAME] rất cảm ơn góp ý của bạn. Chúng mình sẽ cố gắng cải thiện hơn nữa…" at bounding box center [595, 279] width 1190 height 559
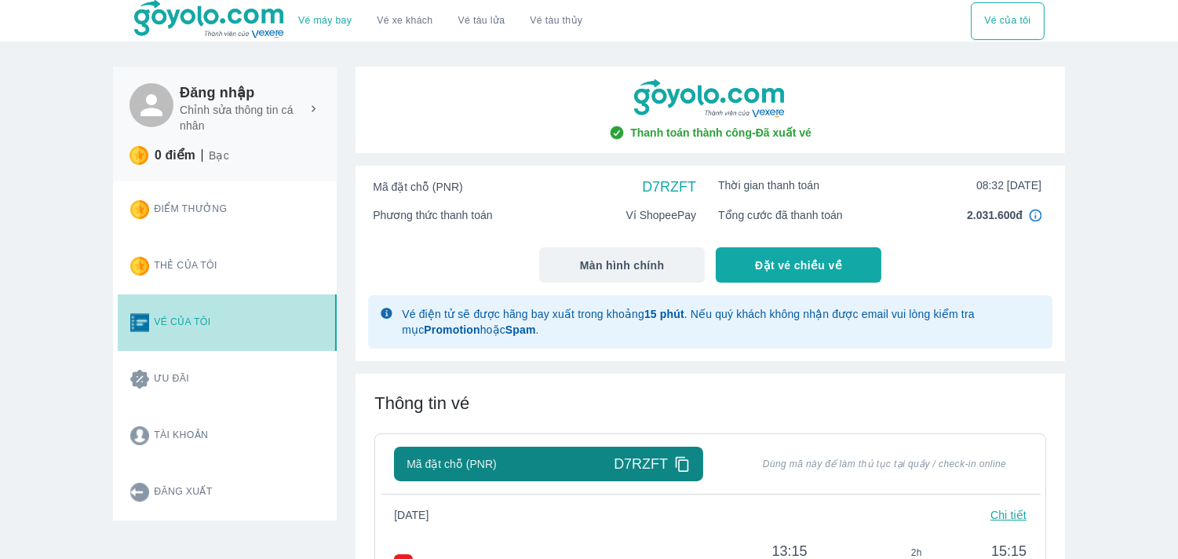
click at [193, 326] on button "Vé của tôi" at bounding box center [227, 322] width 219 height 56
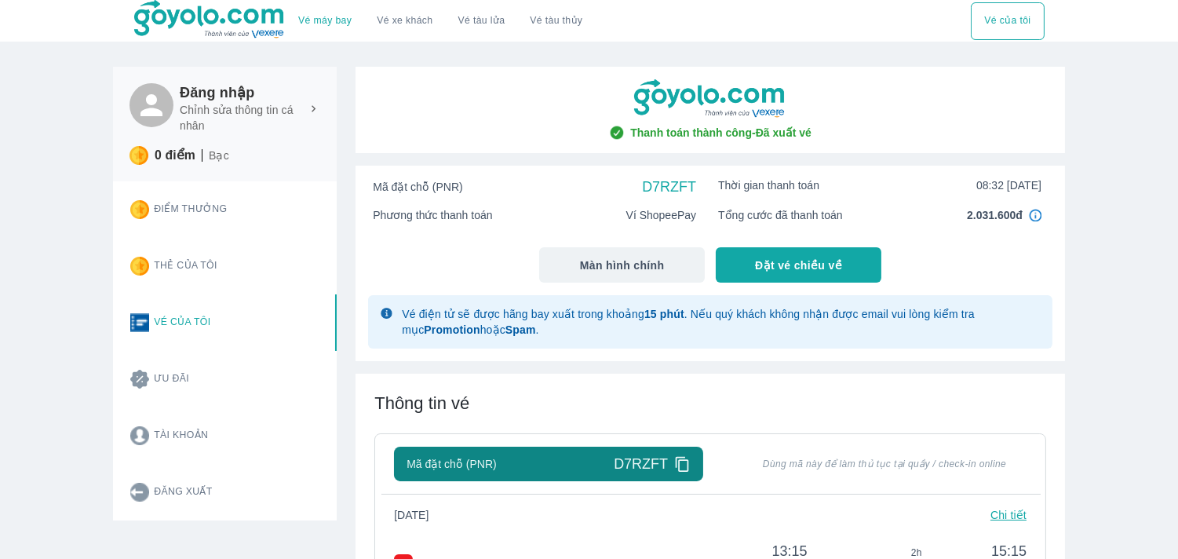
click at [193, 326] on button "Vé của tôi" at bounding box center [227, 322] width 219 height 56
click at [192, 326] on button "Vé của tôi" at bounding box center [227, 322] width 219 height 56
